Goal: Transaction & Acquisition: Obtain resource

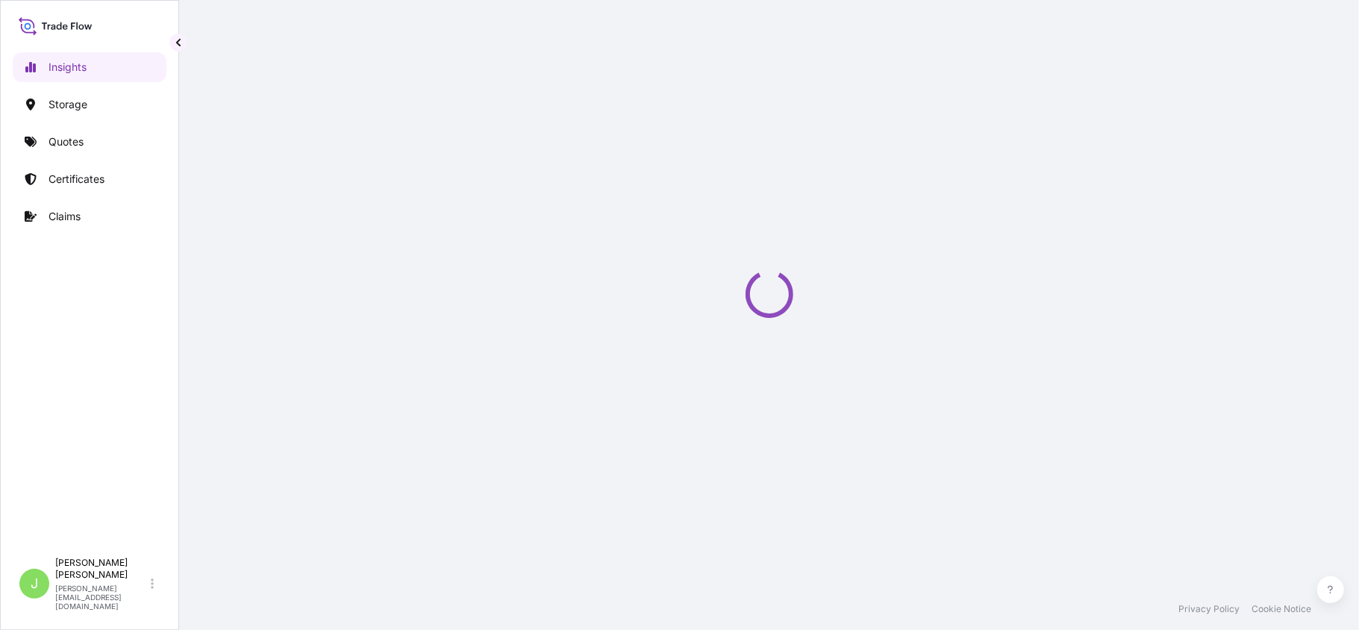
select select "2025"
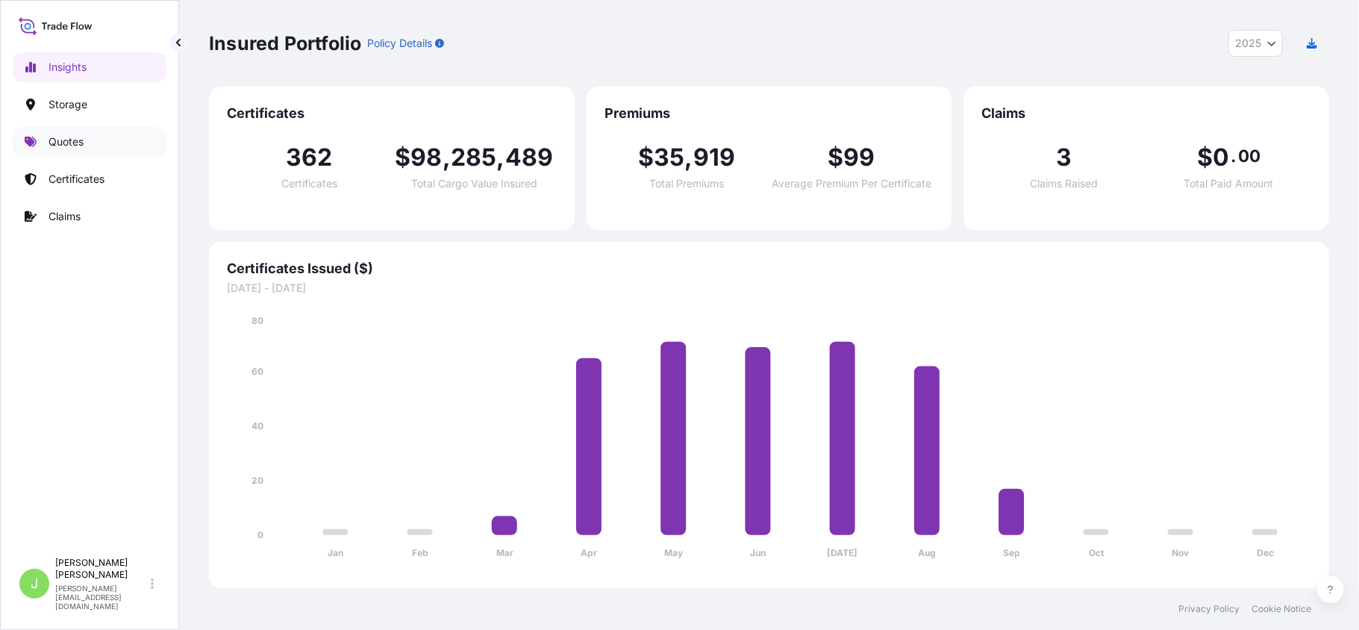
click at [78, 150] on link "Quotes" at bounding box center [90, 142] width 154 height 30
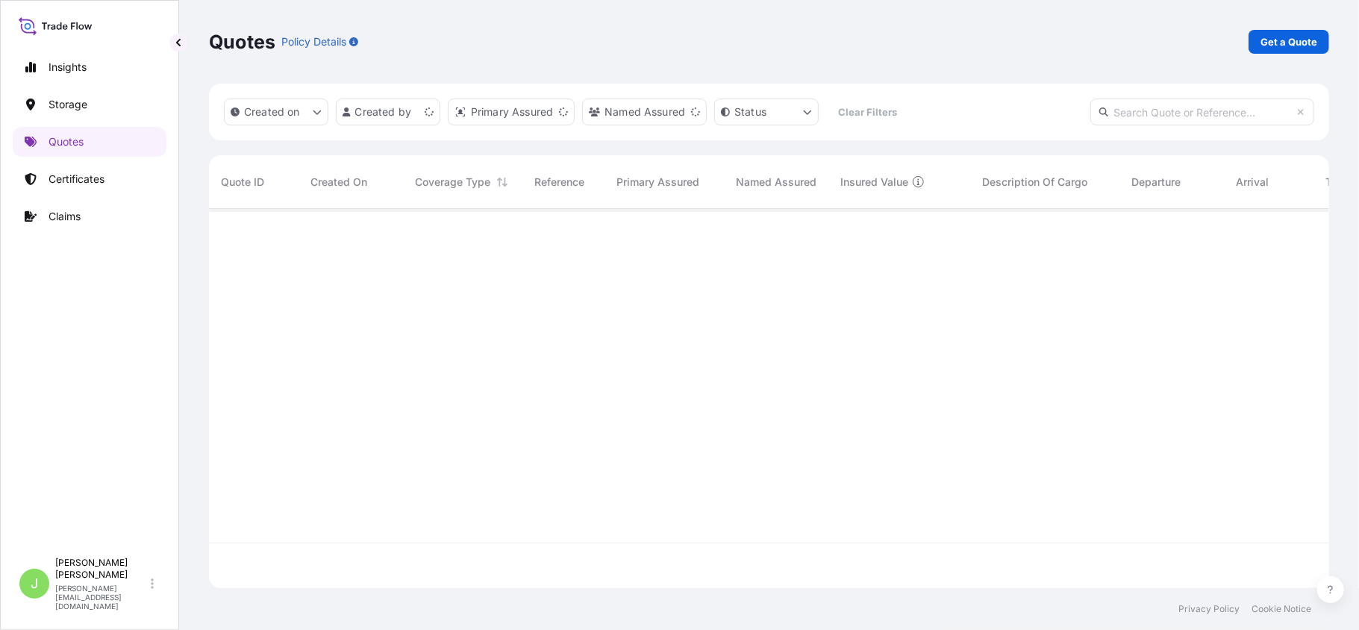
scroll to position [372, 1106]
click at [1273, 40] on p "Get a Quote" at bounding box center [1289, 41] width 57 height 15
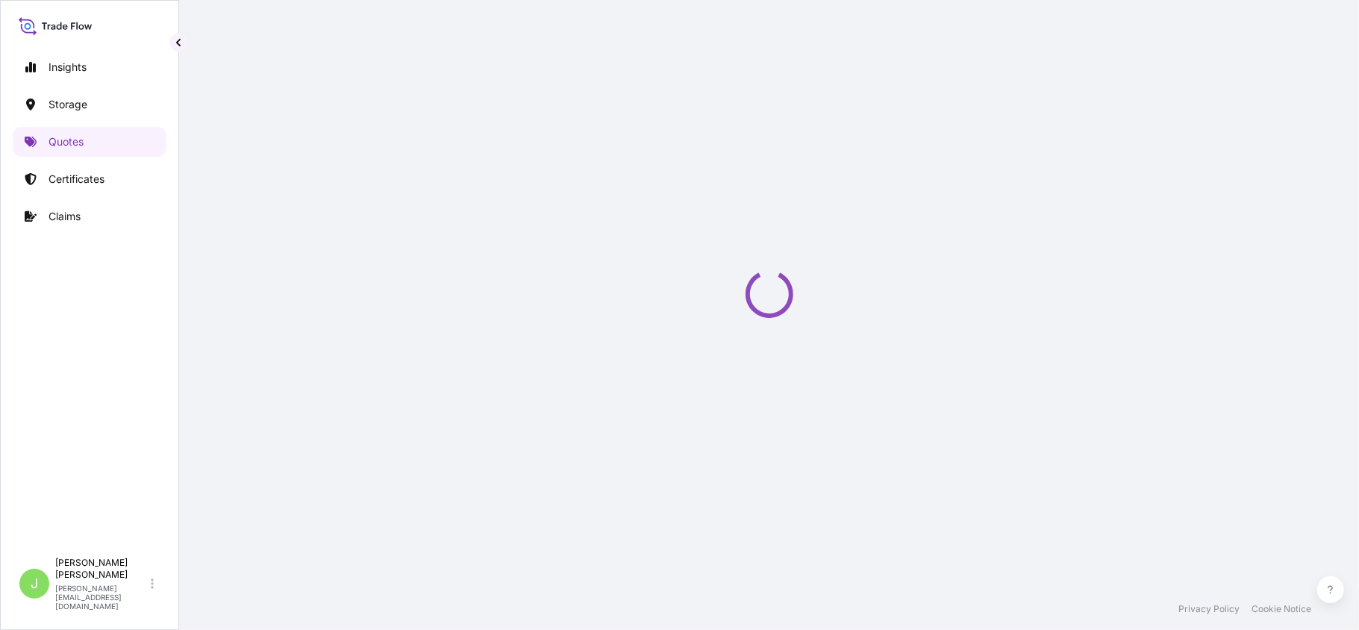
select select "Water"
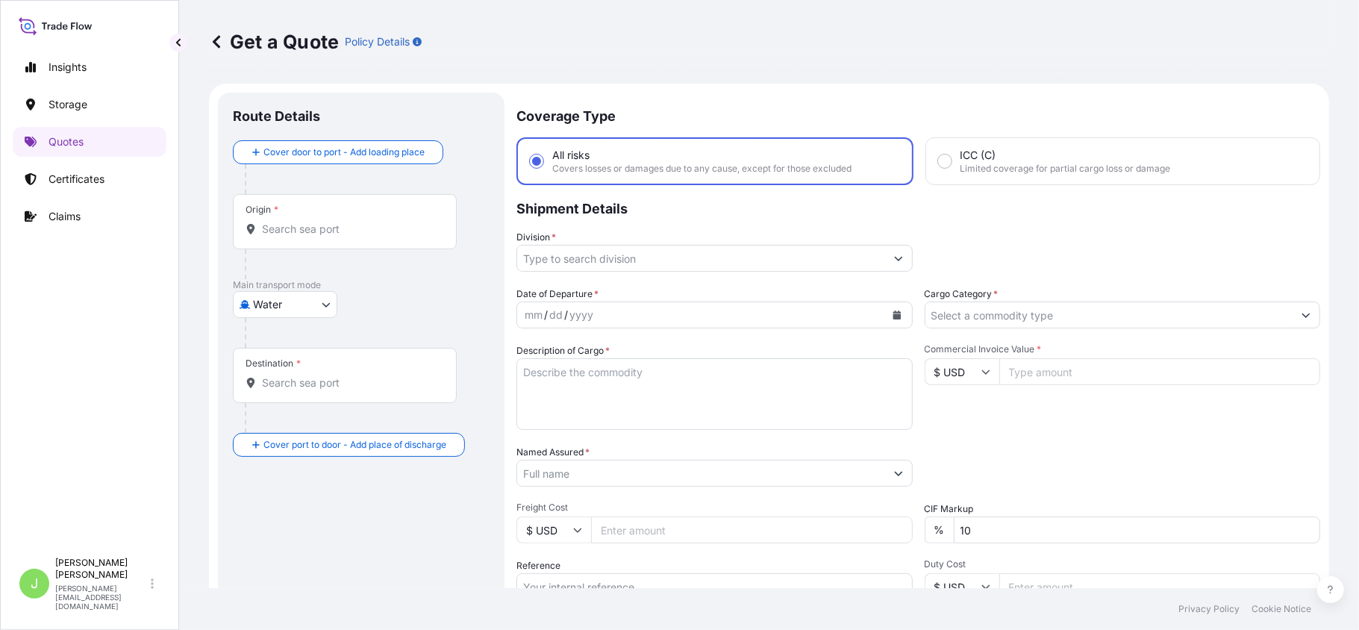
scroll to position [24, 0]
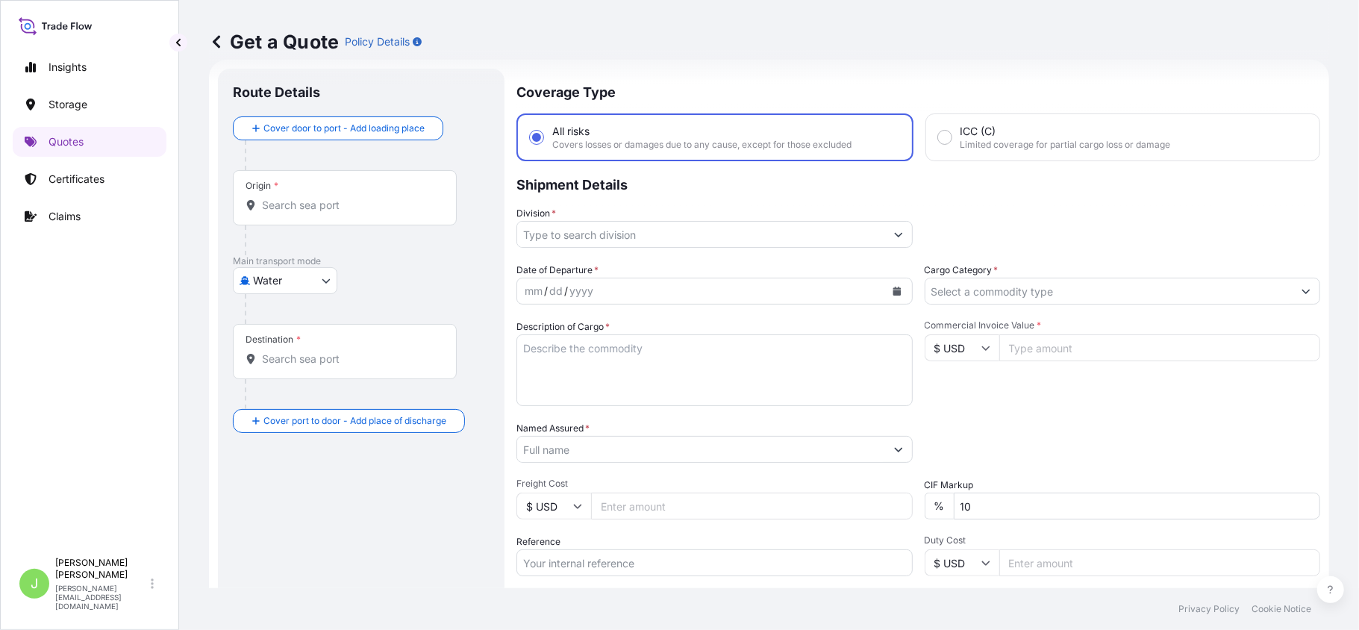
click at [284, 222] on div "Origin *" at bounding box center [345, 197] width 224 height 55
click at [284, 213] on input "Origin *" at bounding box center [350, 205] width 176 height 15
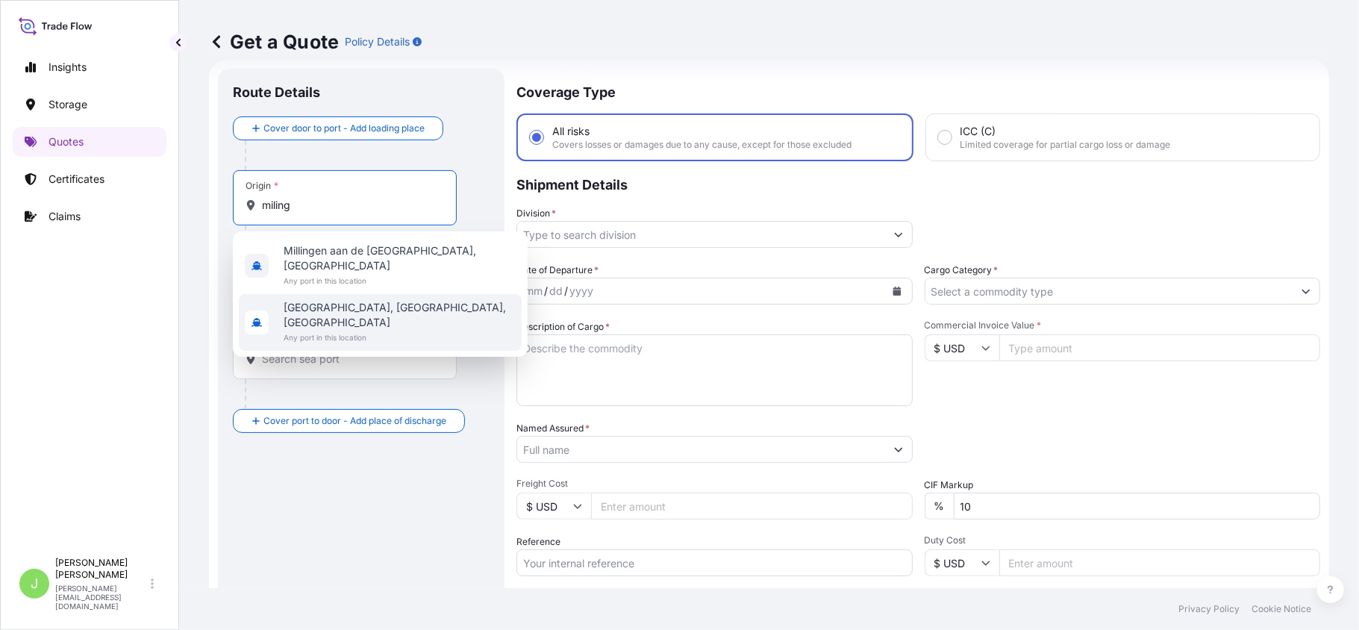
click at [368, 330] on span "Any port in this location" at bounding box center [400, 337] width 232 height 15
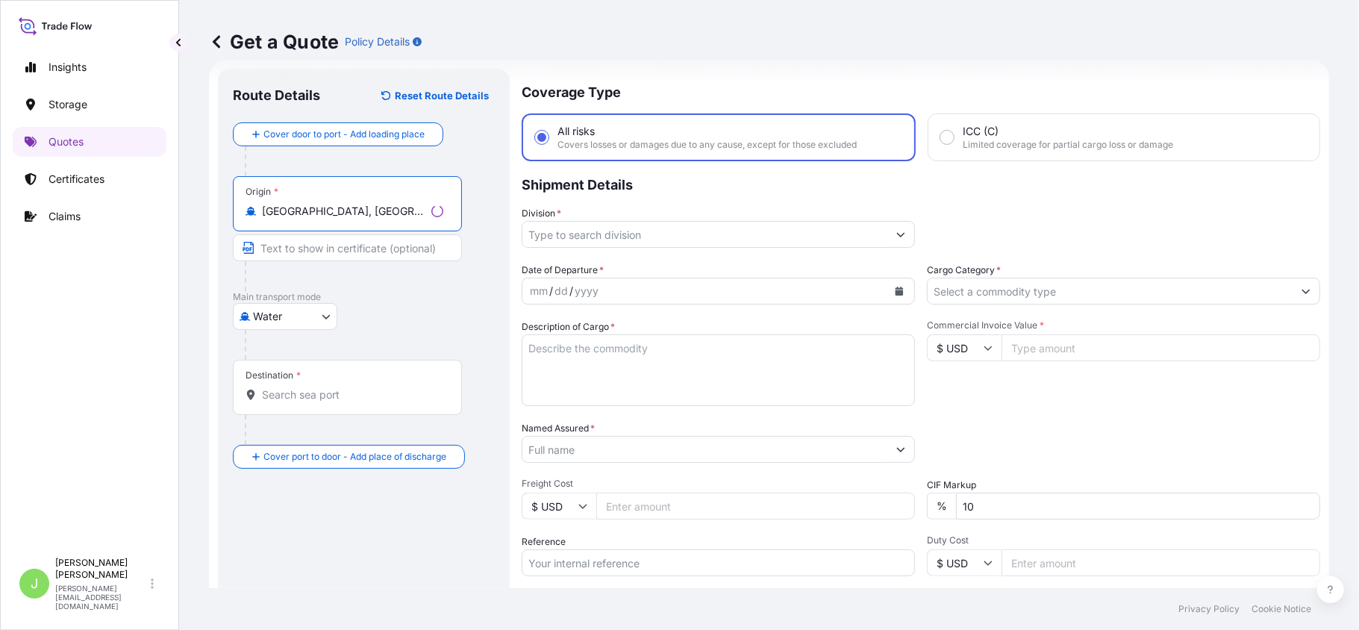
type input "[GEOGRAPHIC_DATA], [GEOGRAPHIC_DATA], [GEOGRAPHIC_DATA]"
click at [327, 400] on input "Destination *" at bounding box center [352, 394] width 181 height 15
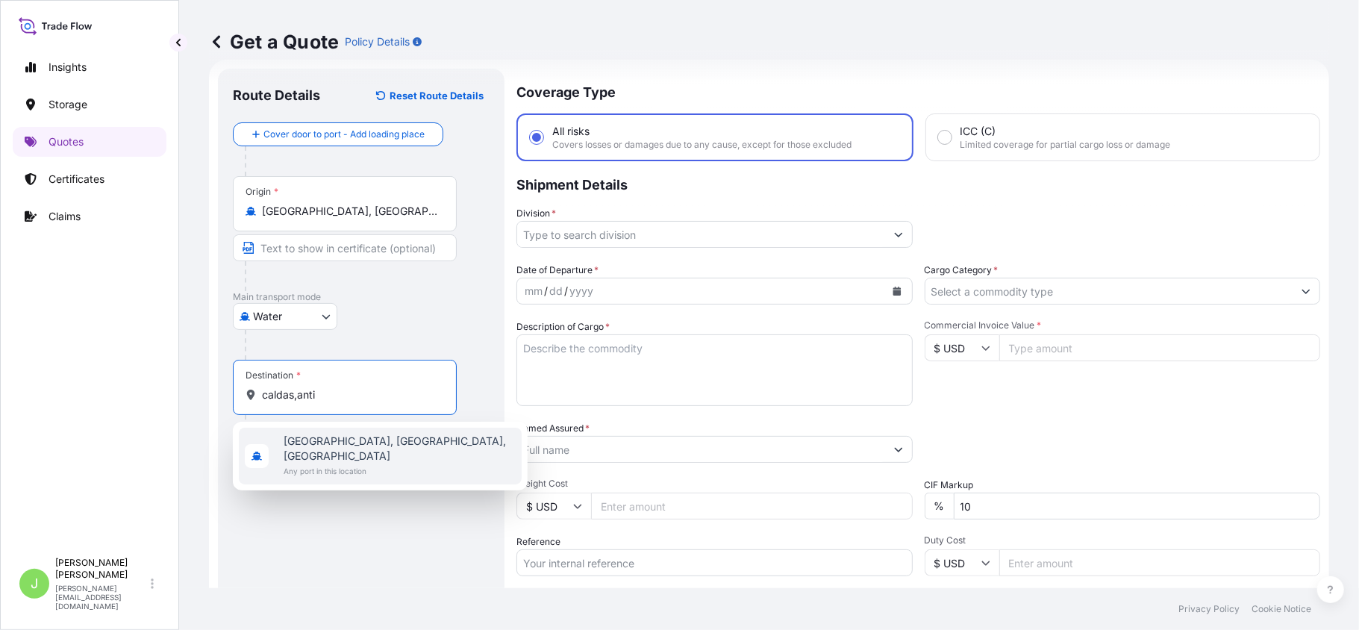
click at [335, 464] on span "Any port in this location" at bounding box center [400, 471] width 232 height 15
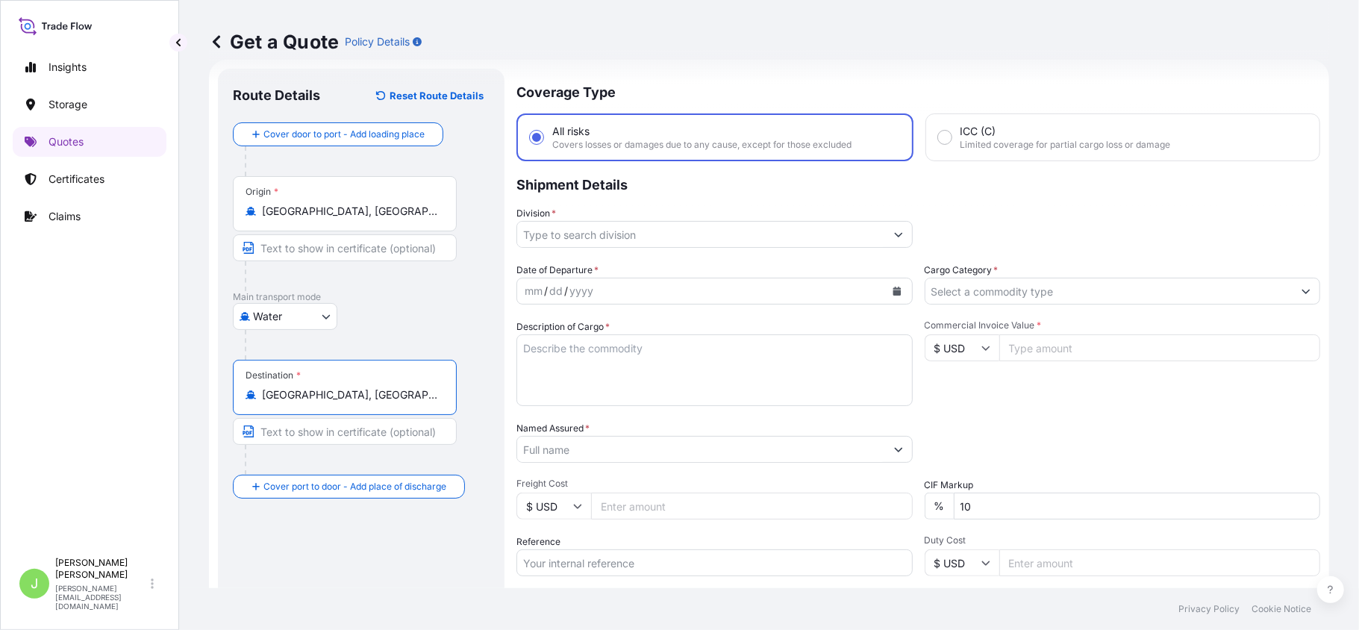
type input "[GEOGRAPHIC_DATA], [GEOGRAPHIC_DATA], [GEOGRAPHIC_DATA]"
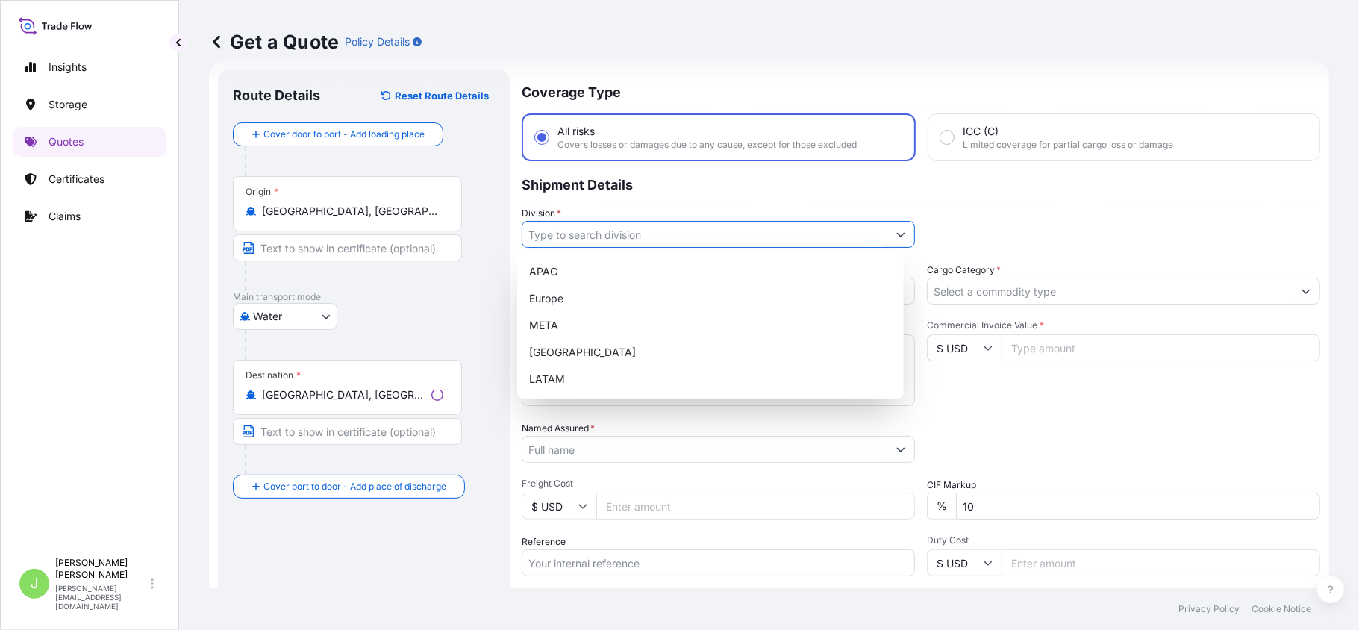
click at [619, 236] on input "Division *" at bounding box center [705, 234] width 365 height 27
click at [571, 374] on div "LATAM" at bounding box center [710, 379] width 375 height 27
type input "LATAM"
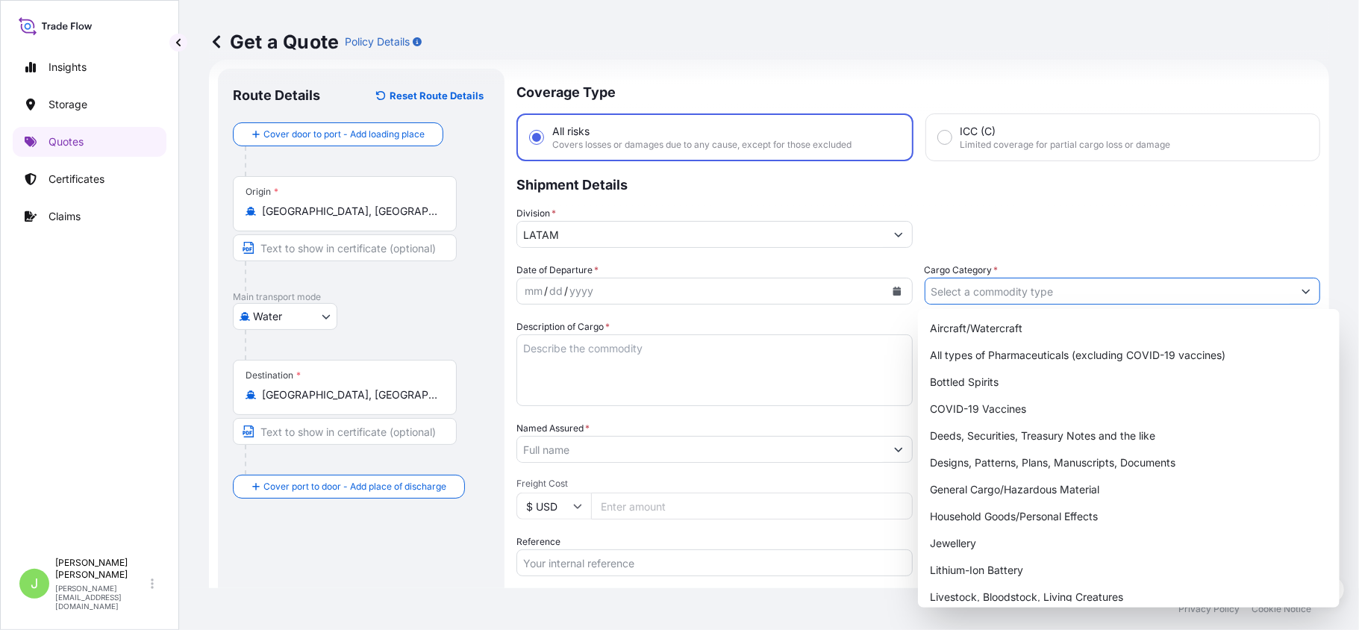
click at [1068, 296] on input "Cargo Category *" at bounding box center [1110, 291] width 368 height 27
click at [994, 493] on div "General Cargo/Hazardous Material" at bounding box center [1129, 489] width 410 height 27
type input "General Cargo/Hazardous Material"
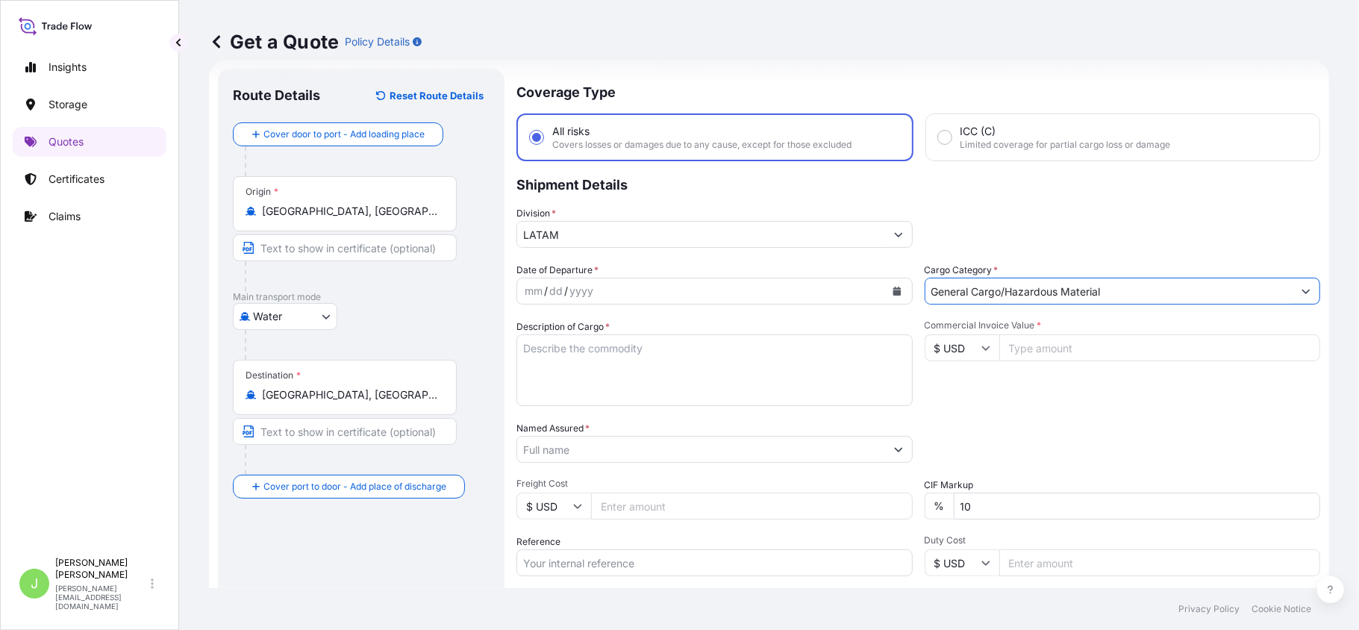
click at [893, 287] on icon "Calendar" at bounding box center [897, 291] width 9 height 9
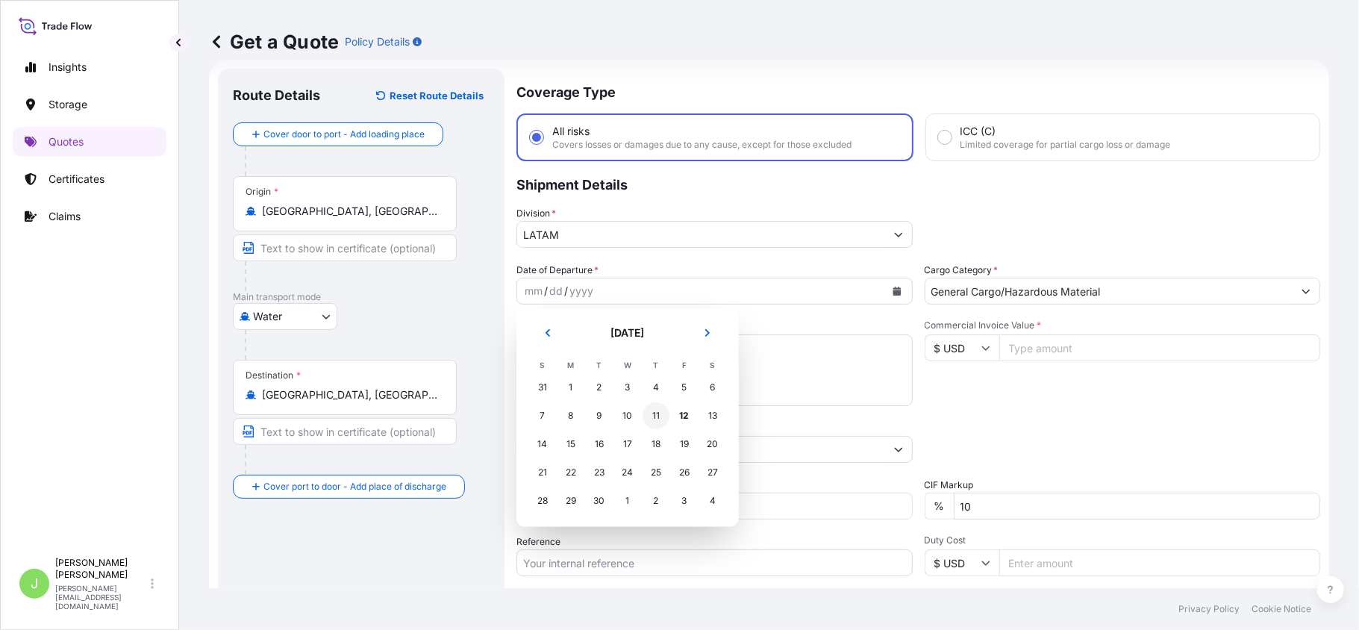
click at [658, 420] on div "11" at bounding box center [656, 415] width 27 height 27
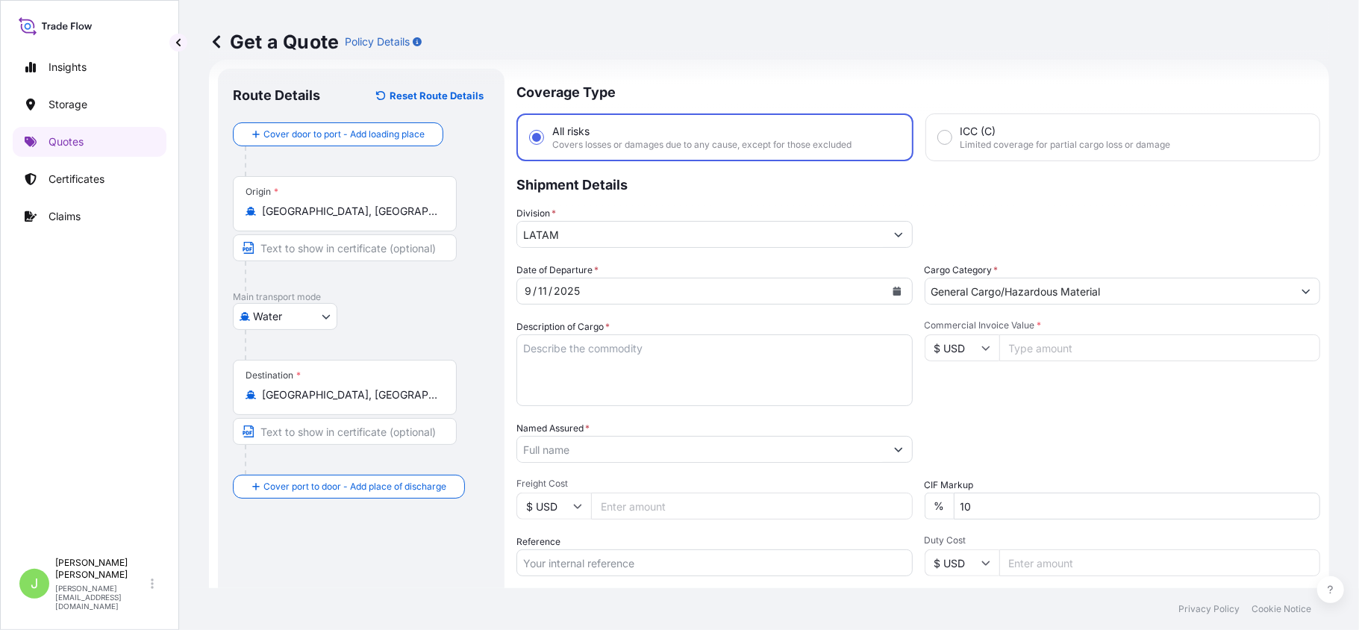
click at [541, 359] on textarea "Description of Cargo *" at bounding box center [715, 370] width 396 height 72
paste textarea "Sales inmunizantes para madera. KP0911-25"
type textarea "Sales inmunizantes para madera. KP0911-25"
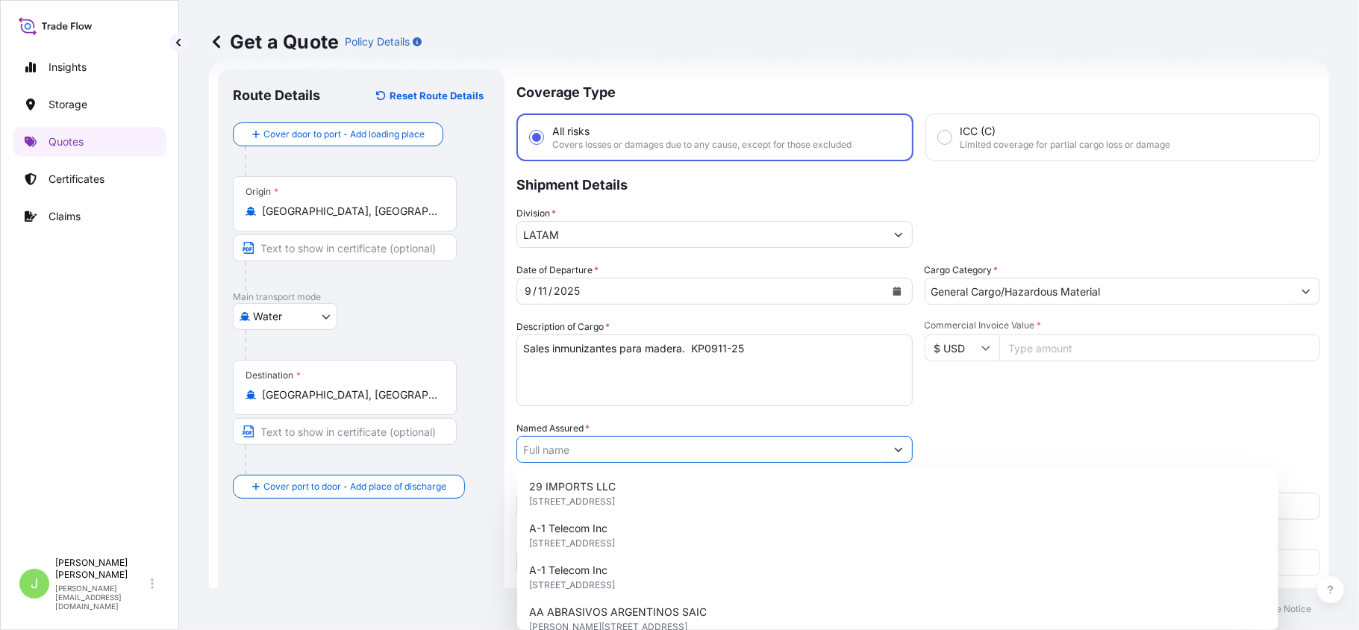
click at [579, 457] on input "Named Assured *" at bounding box center [701, 449] width 368 height 27
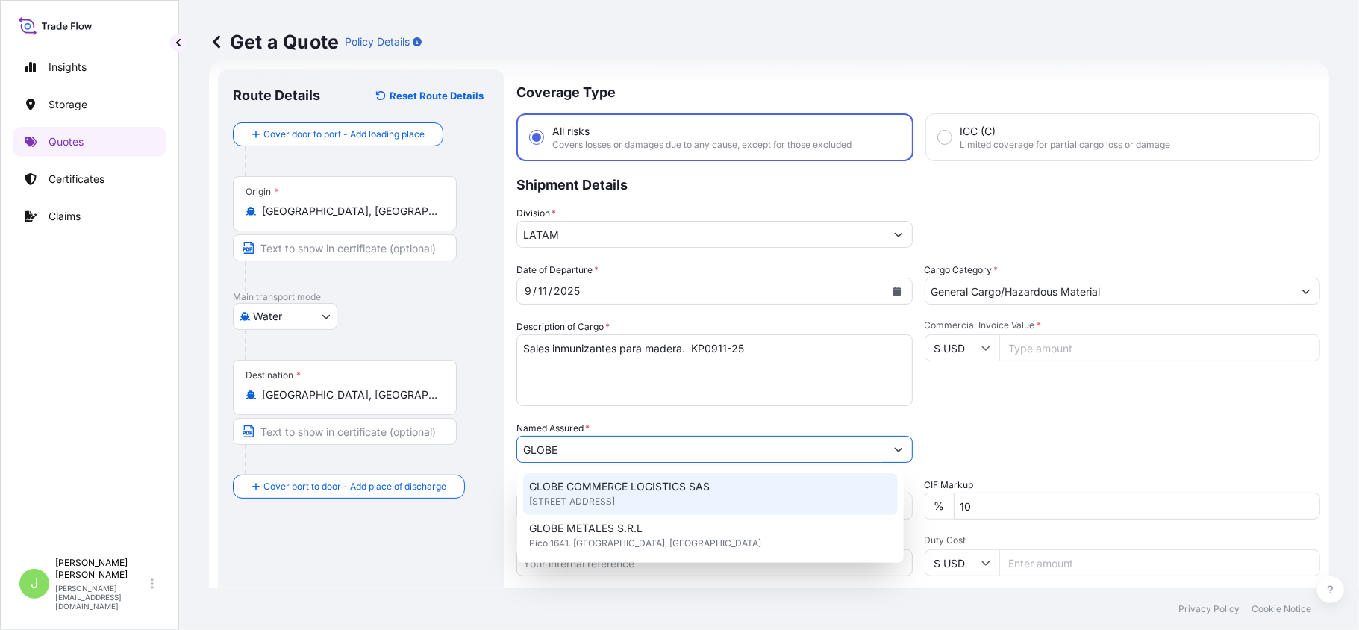
click at [590, 485] on span "GLOBE COMMERCE LOGISTICS SAS" at bounding box center [619, 486] width 181 height 15
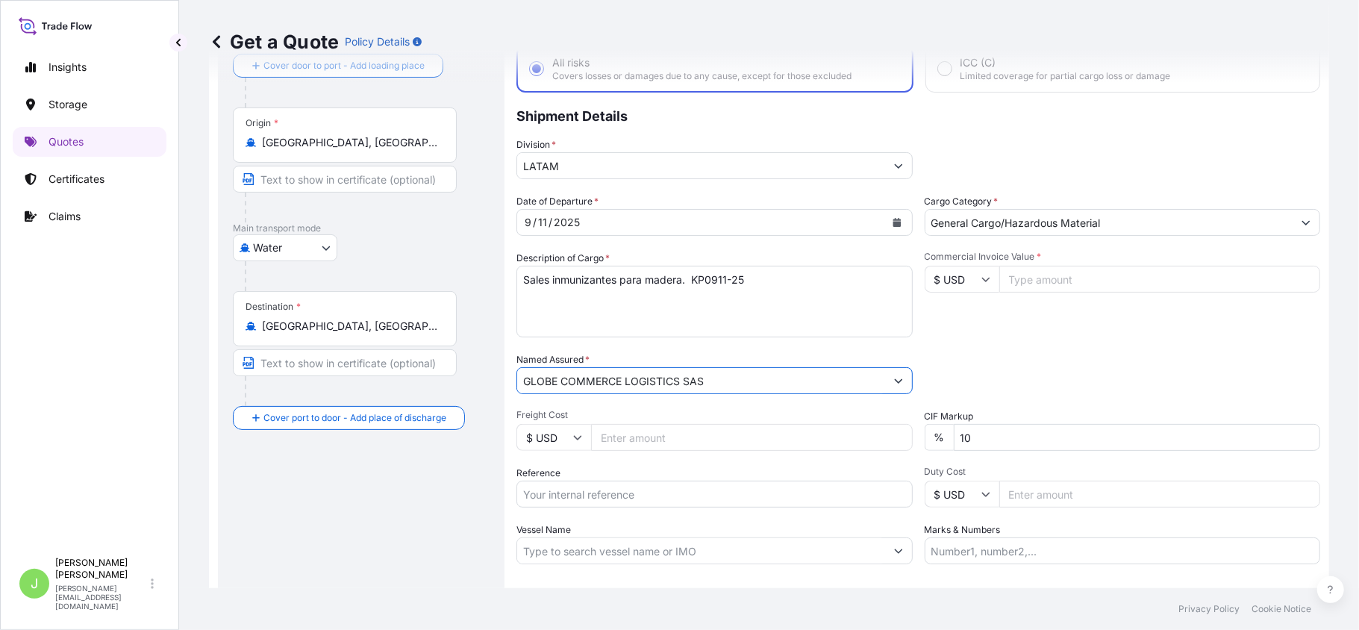
scroll to position [123, 0]
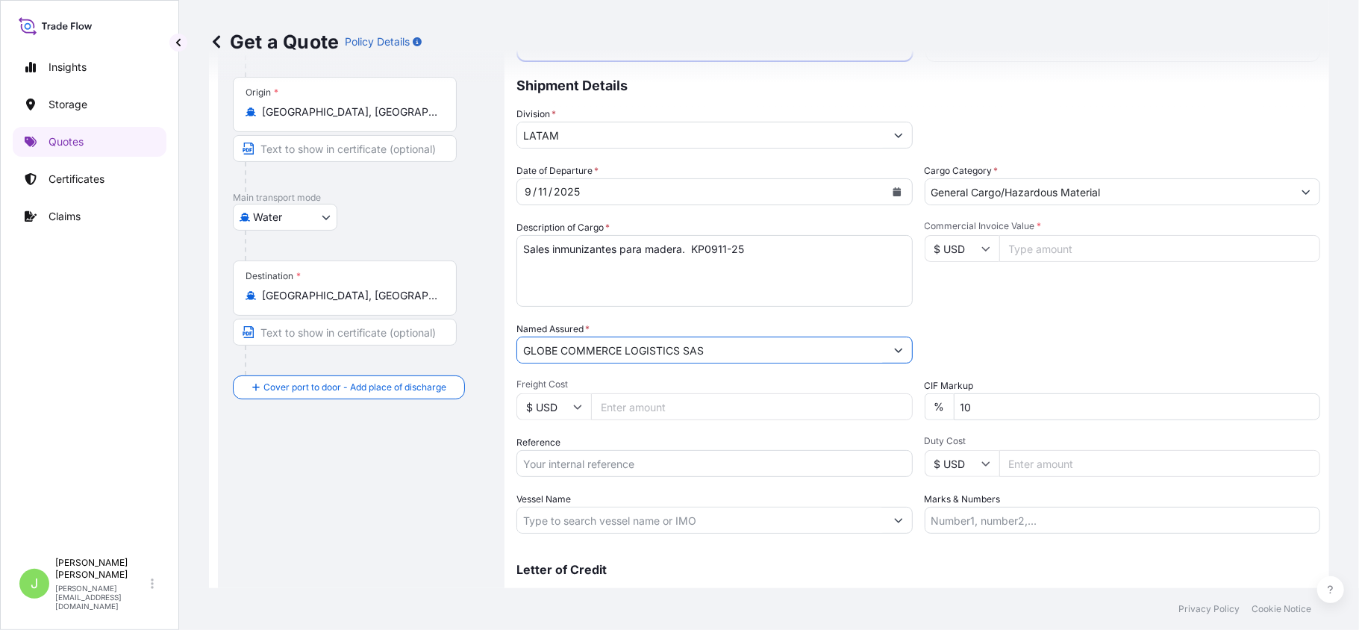
type input "GLOBE COMMERCE LOGISTICS SAS"
click at [615, 455] on input "Reference" at bounding box center [715, 463] width 396 height 27
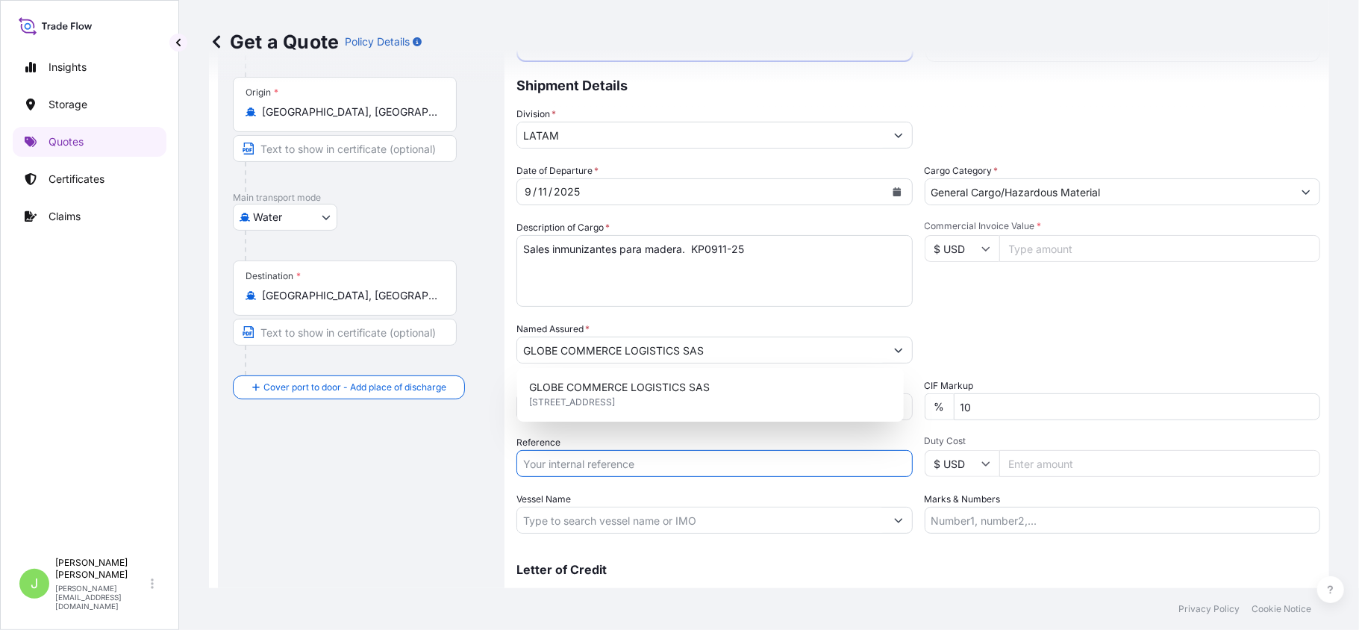
paste input "CO4011154367"
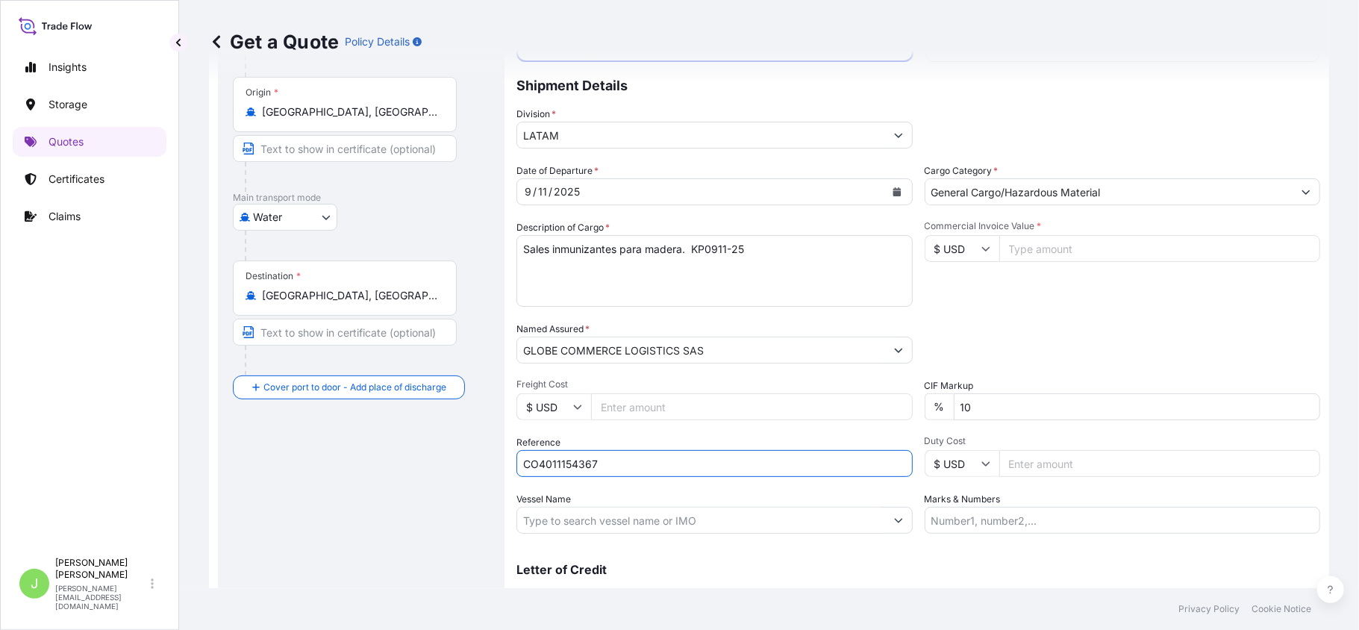
type input "CO4011154367"
drag, startPoint x: 432, startPoint y: 505, endPoint x: 363, endPoint y: 511, distance: 68.9
click at [432, 505] on div "Route Details Reset Route Details Cover door to port - Add loading place Place …" at bounding box center [361, 307] width 257 height 646
click at [614, 517] on input "Vessel Name" at bounding box center [701, 520] width 368 height 27
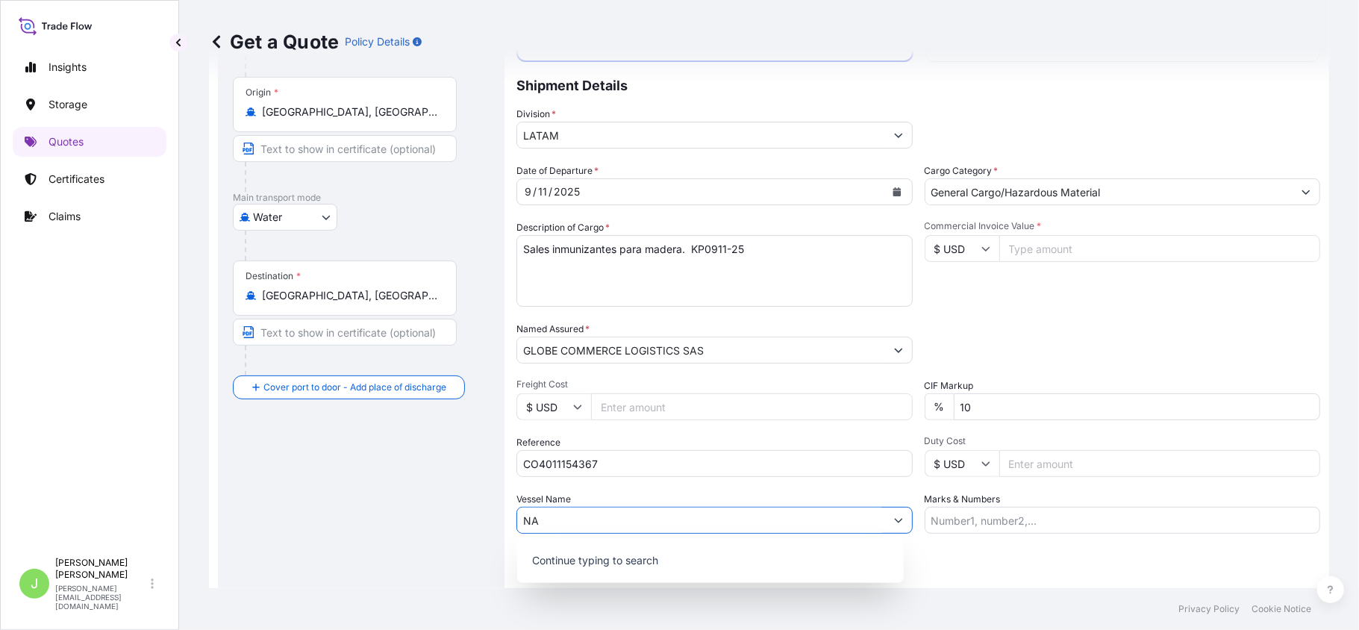
type input "NA"
click at [315, 524] on div "Route Details Reset Route Details Cover door to port - Add loading place Place …" at bounding box center [361, 307] width 257 height 646
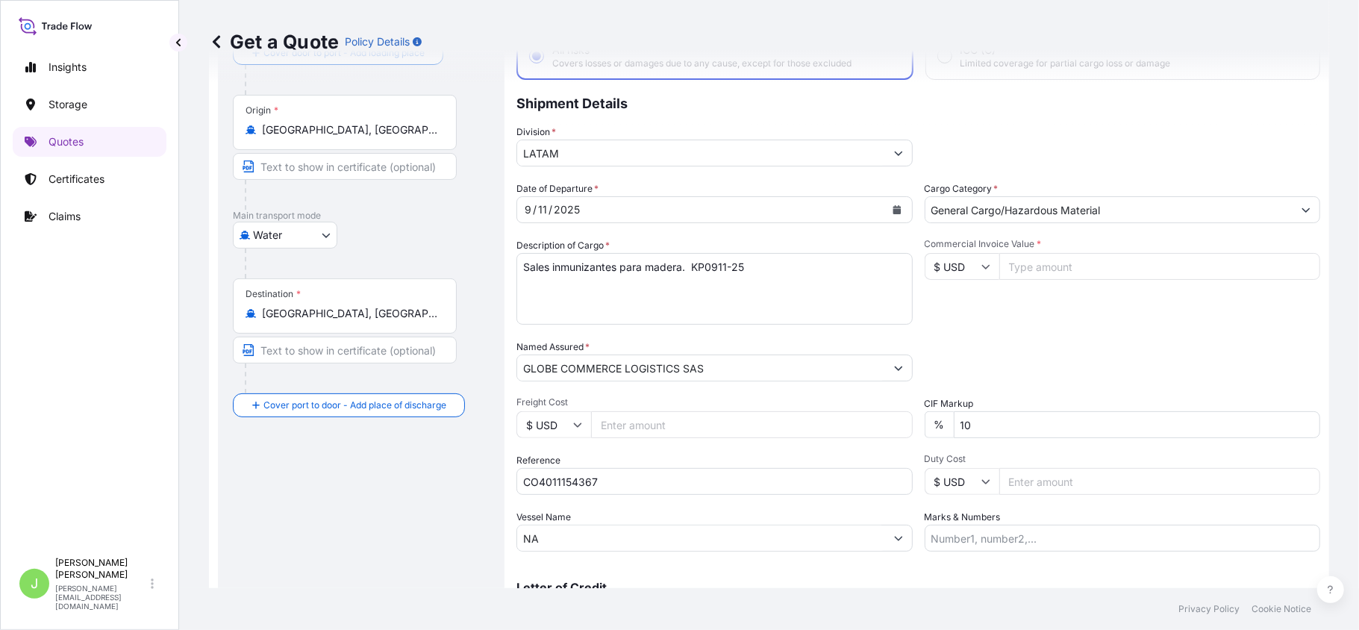
scroll to position [0, 0]
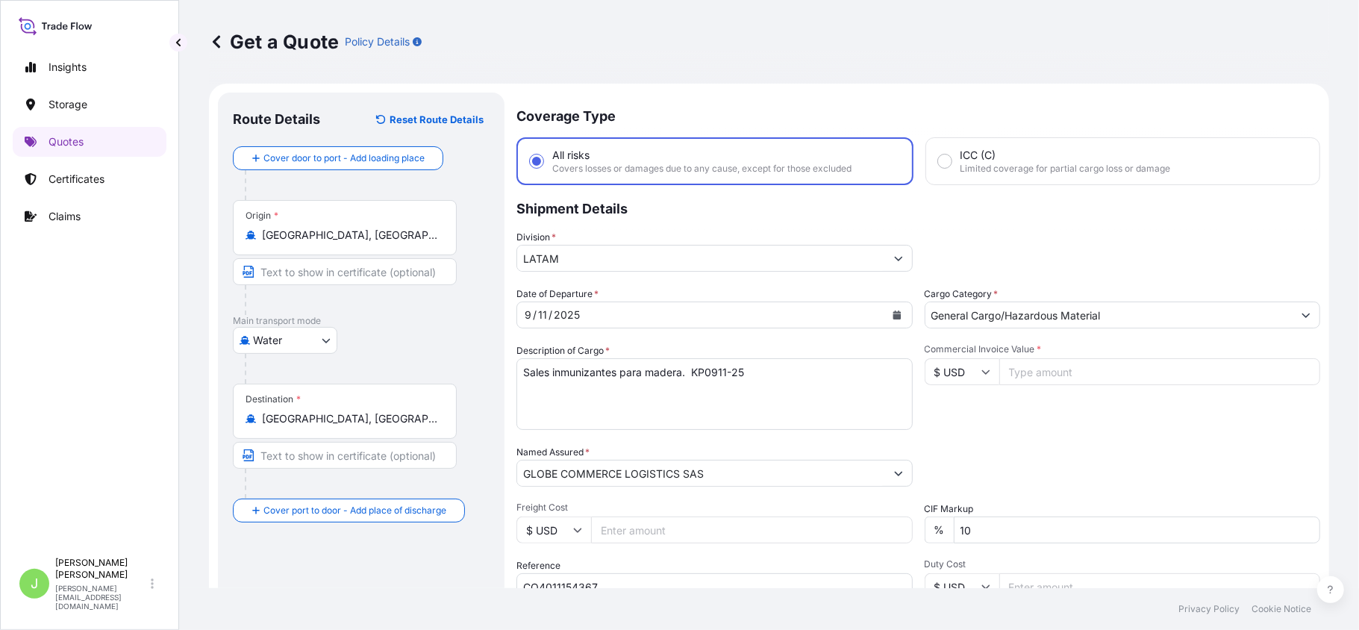
click at [1015, 379] on input "Commercial Invoice Value *" at bounding box center [1161, 371] width 322 height 27
type input "65503"
click at [1015, 426] on div "Commercial Invoice Value * $ USD 65503" at bounding box center [1123, 386] width 396 height 87
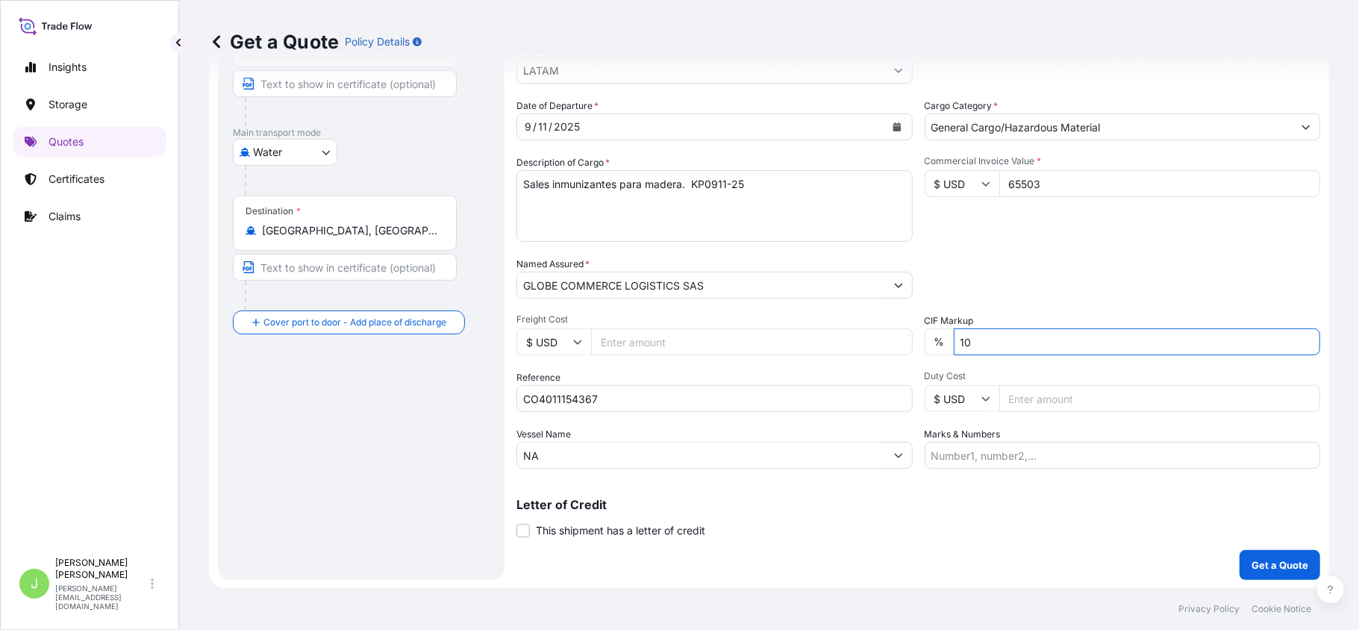
click at [994, 350] on input "10" at bounding box center [1137, 341] width 367 height 27
type input "1"
type input "0"
click at [1001, 296] on div "Packing Category Type to search a container mode Please select a primary mode o…" at bounding box center [1123, 278] width 396 height 42
click at [999, 454] on input "Marks & Numbers" at bounding box center [1123, 455] width 396 height 27
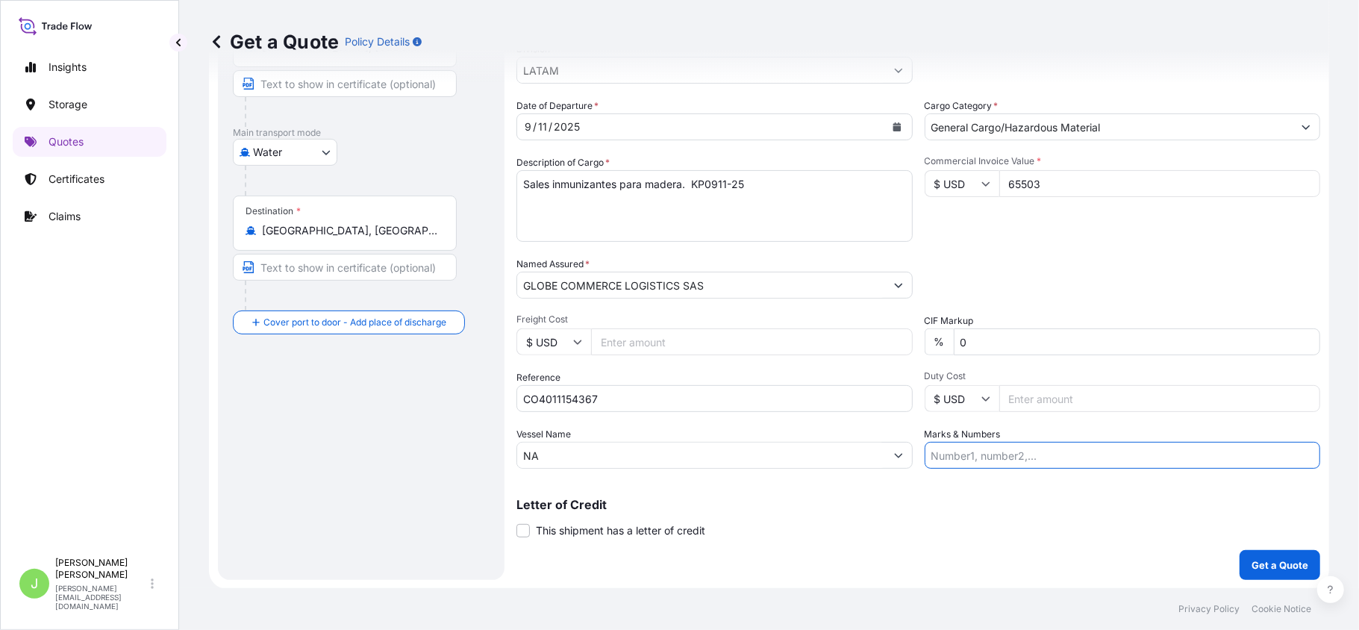
paste input "8738063A"
type input "8738063A // VENTA DEL SEGURO: 0.35%"
click at [1257, 579] on form "Route Details Reset Route Details Cover door to port - Add loading place Place …" at bounding box center [769, 242] width 1121 height 694
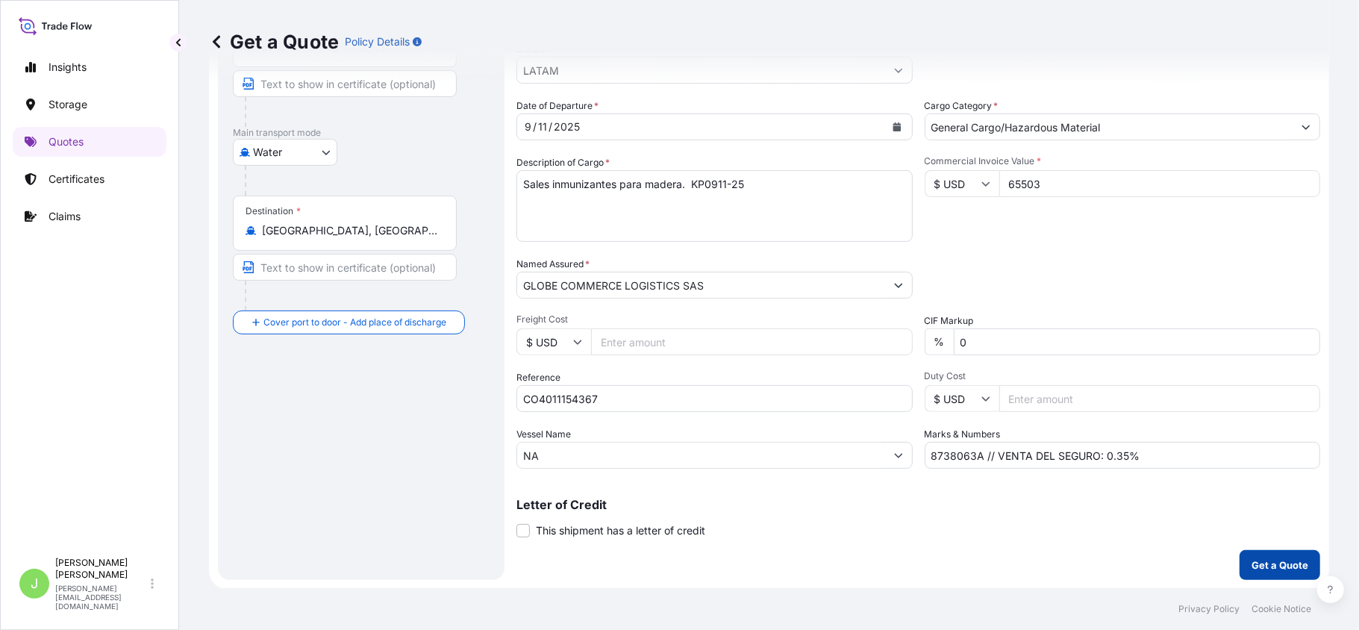
click at [1256, 568] on p "Get a Quote" at bounding box center [1280, 565] width 57 height 15
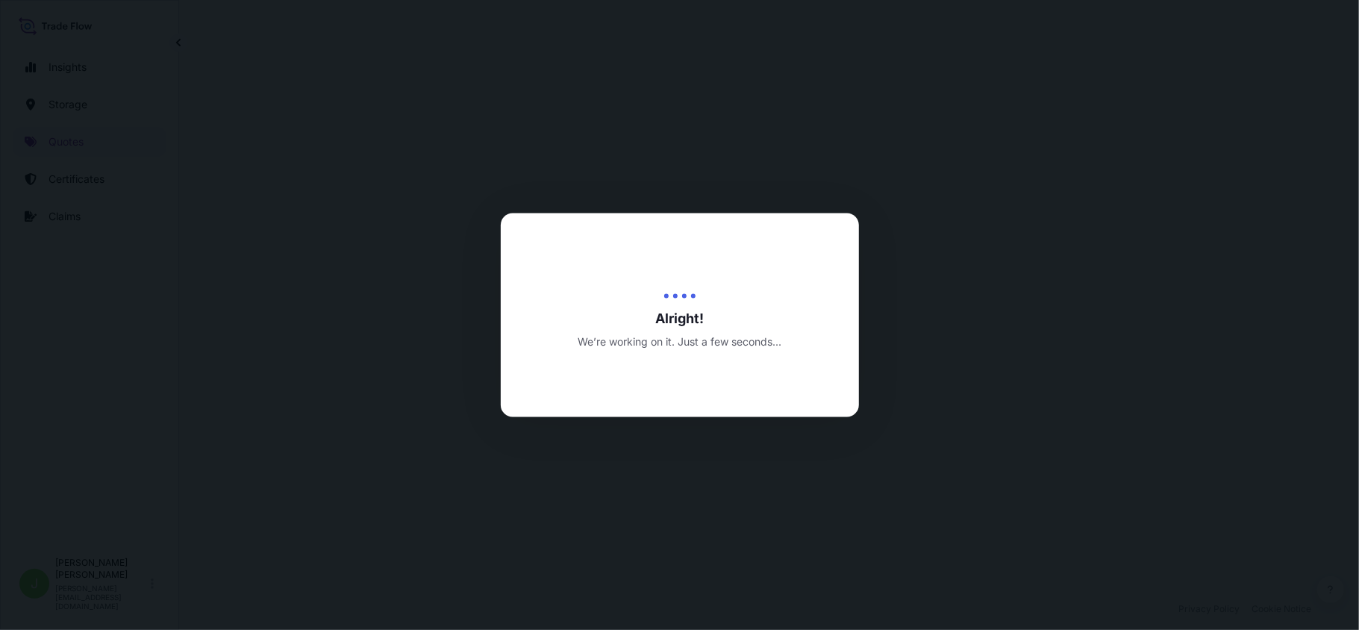
select select "Water"
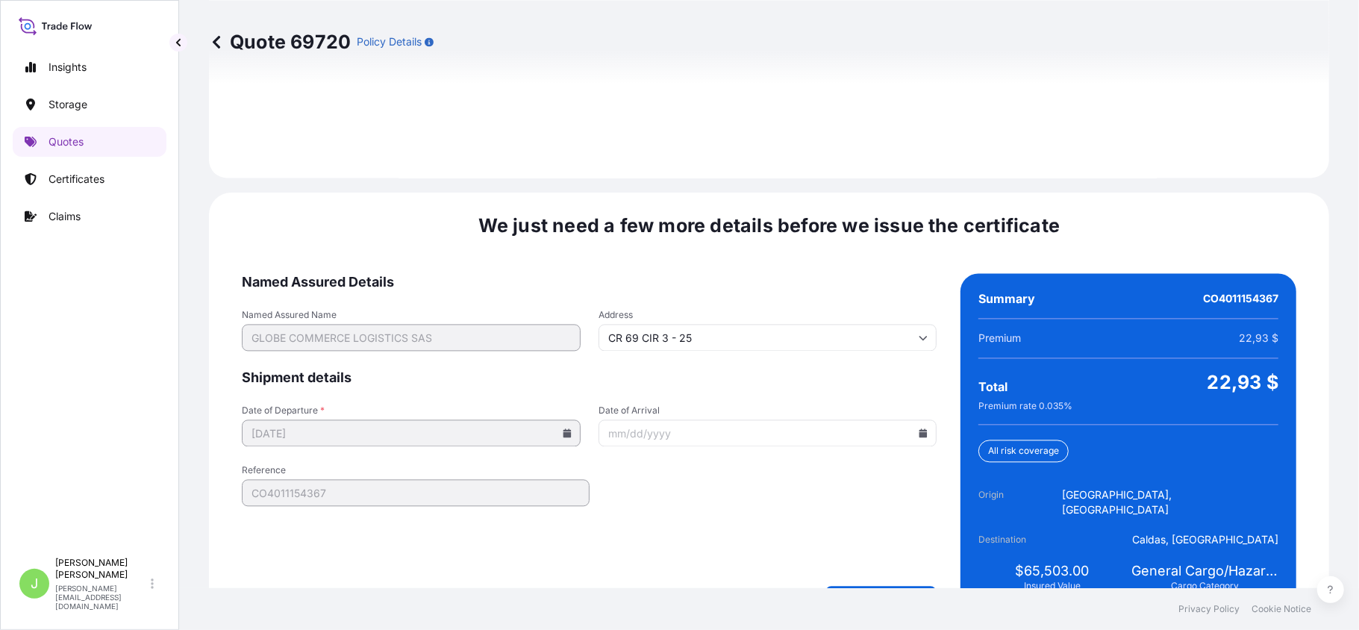
scroll to position [2186, 0]
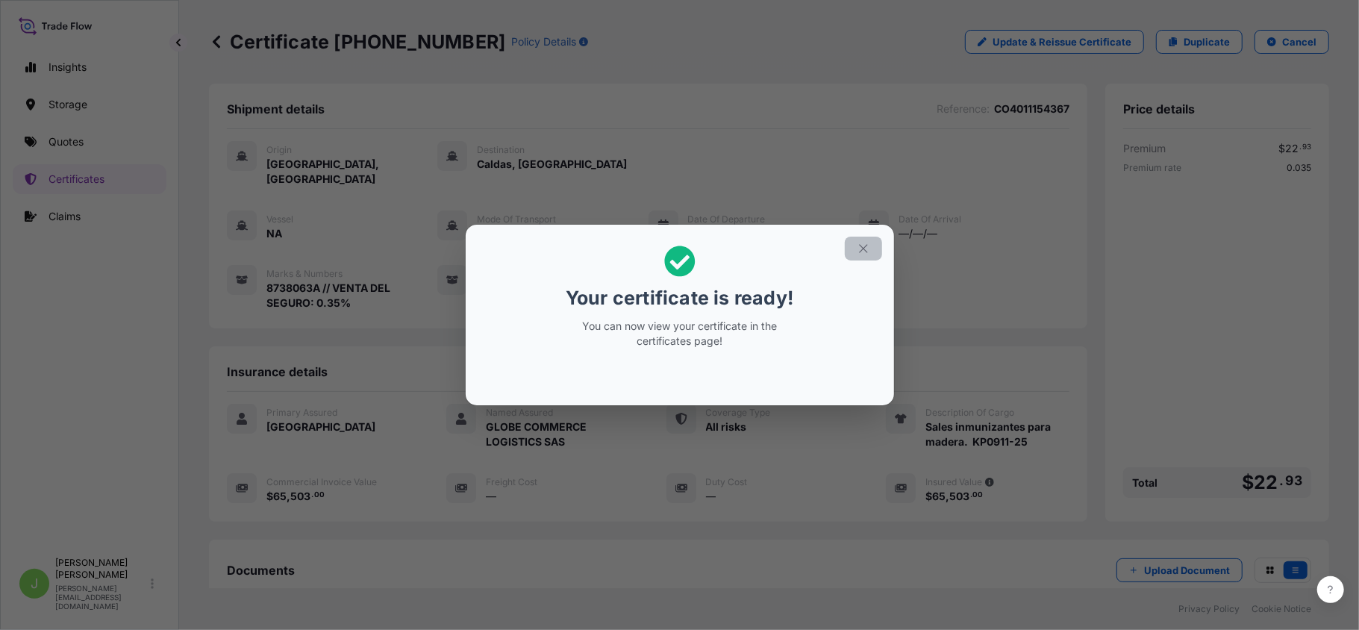
click at [855, 246] on button "button" at bounding box center [863, 249] width 37 height 24
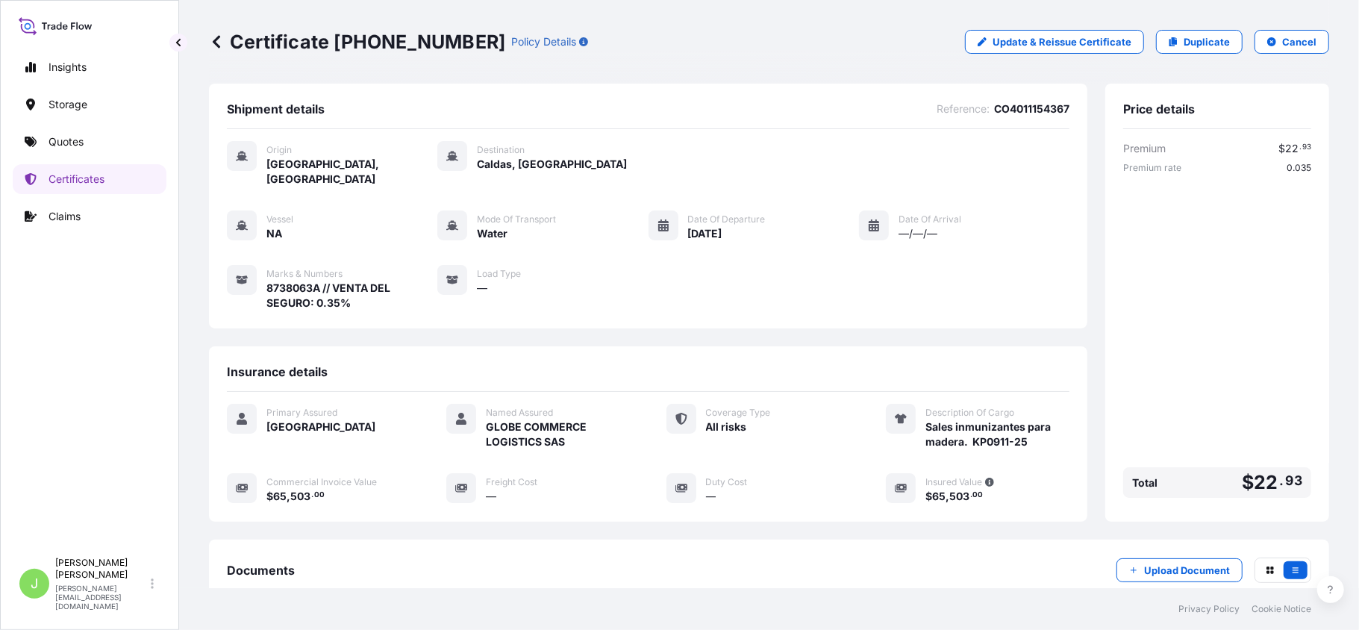
click at [269, 46] on p "Certificate [PHONE_NUMBER]" at bounding box center [357, 42] width 296 height 24
click at [269, 45] on p "Certificate [PHONE_NUMBER]" at bounding box center [357, 42] width 296 height 24
copy p "Certificate [PHONE_NUMBER]"
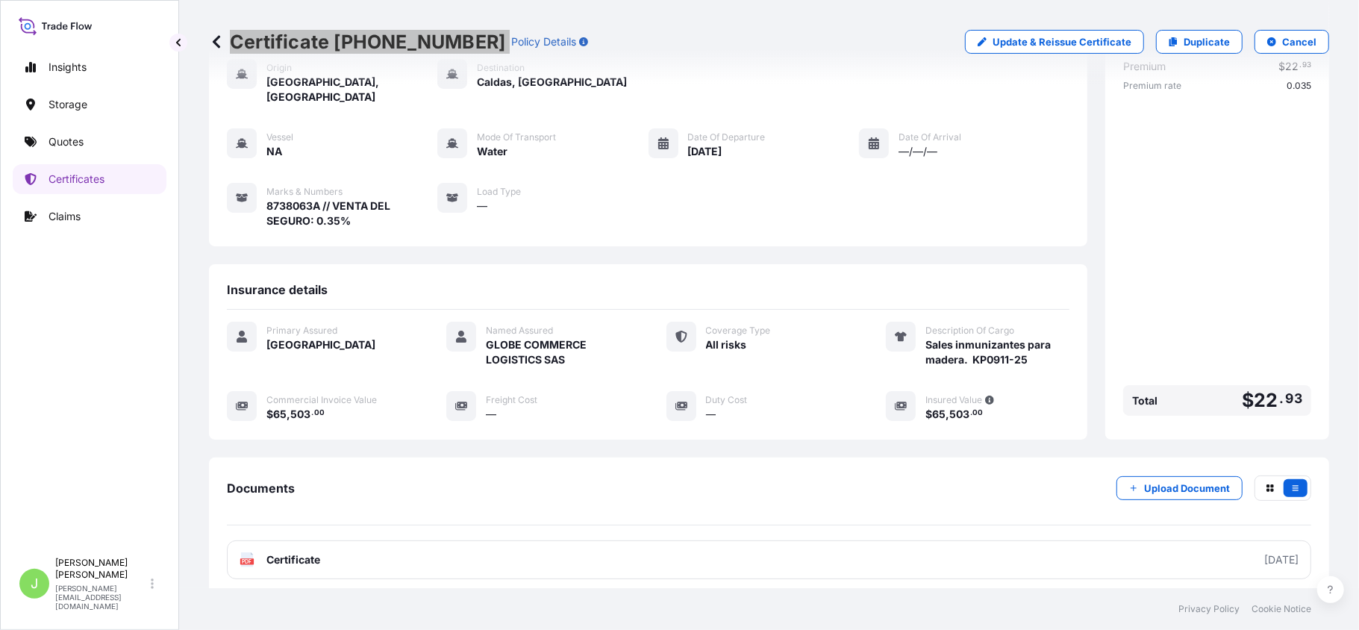
scroll to position [172, 0]
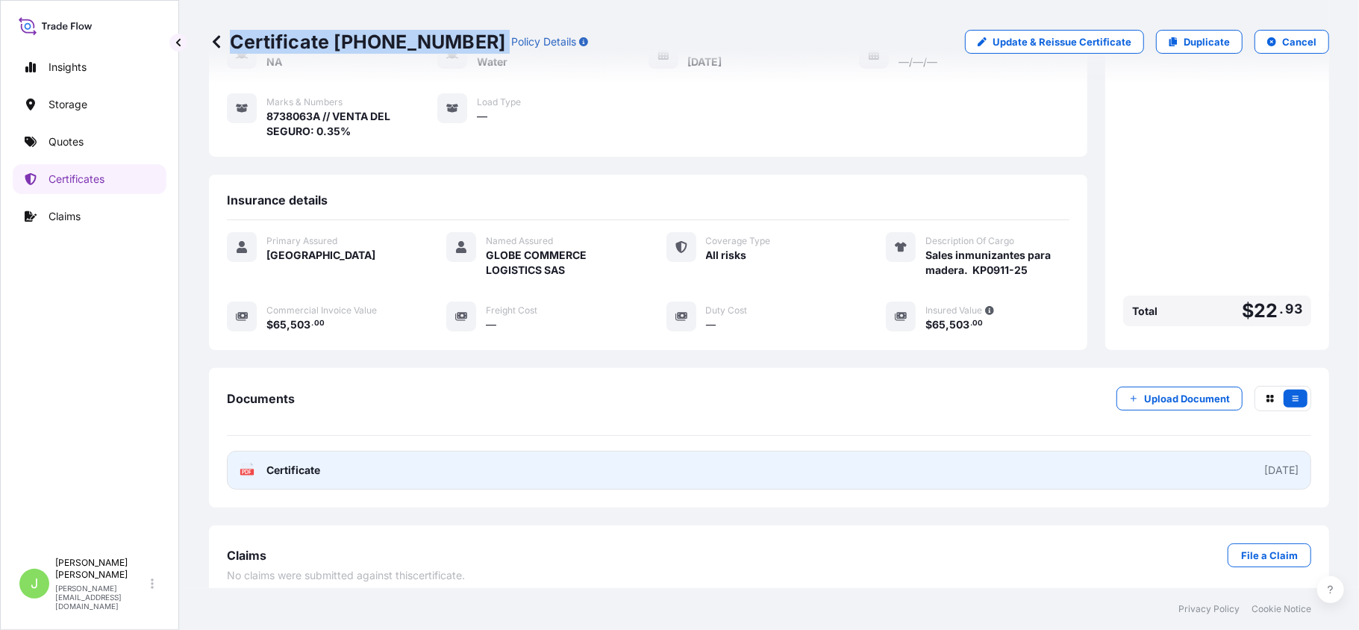
click at [359, 454] on link "PDF Certificate [DATE]" at bounding box center [769, 470] width 1085 height 39
